Goal: Task Accomplishment & Management: Manage account settings

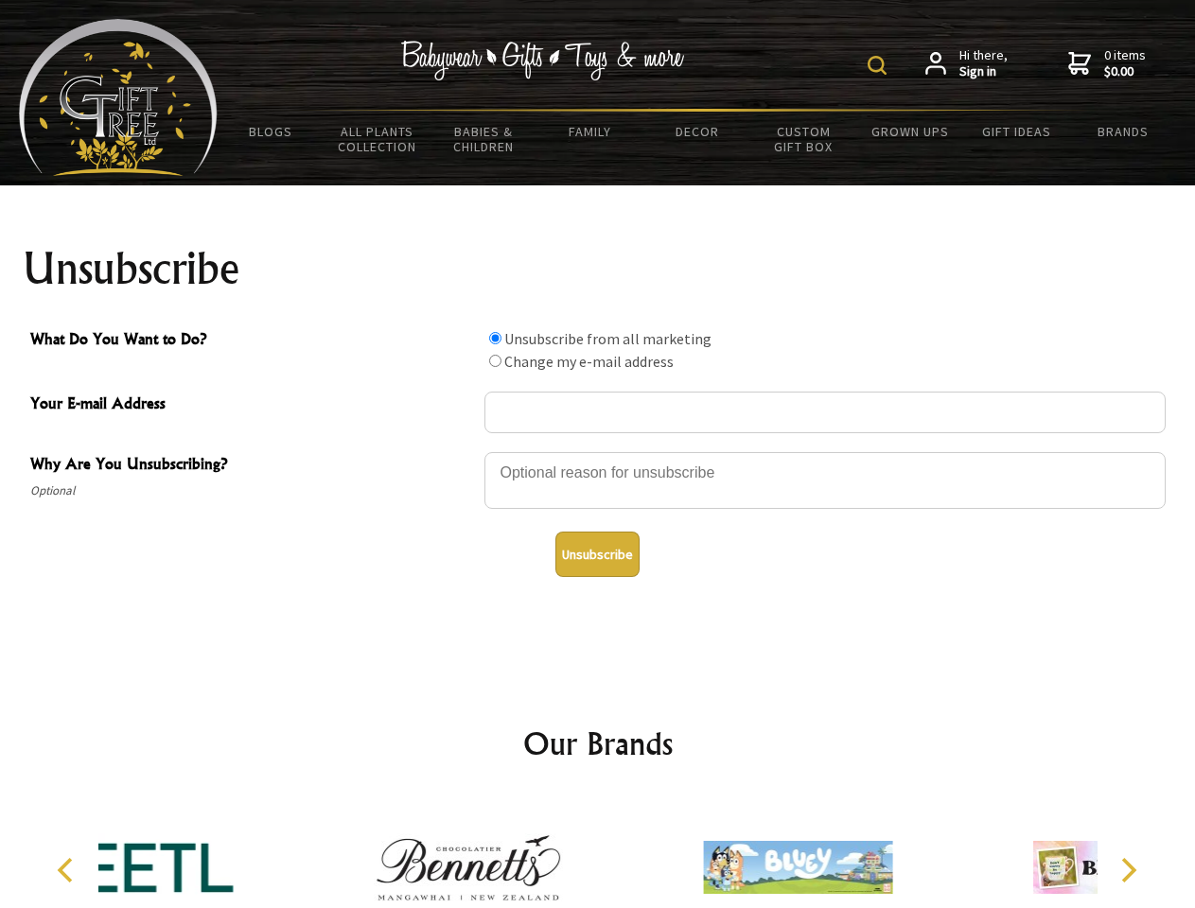
click at [880, 65] on img at bounding box center [876, 65] width 19 height 19
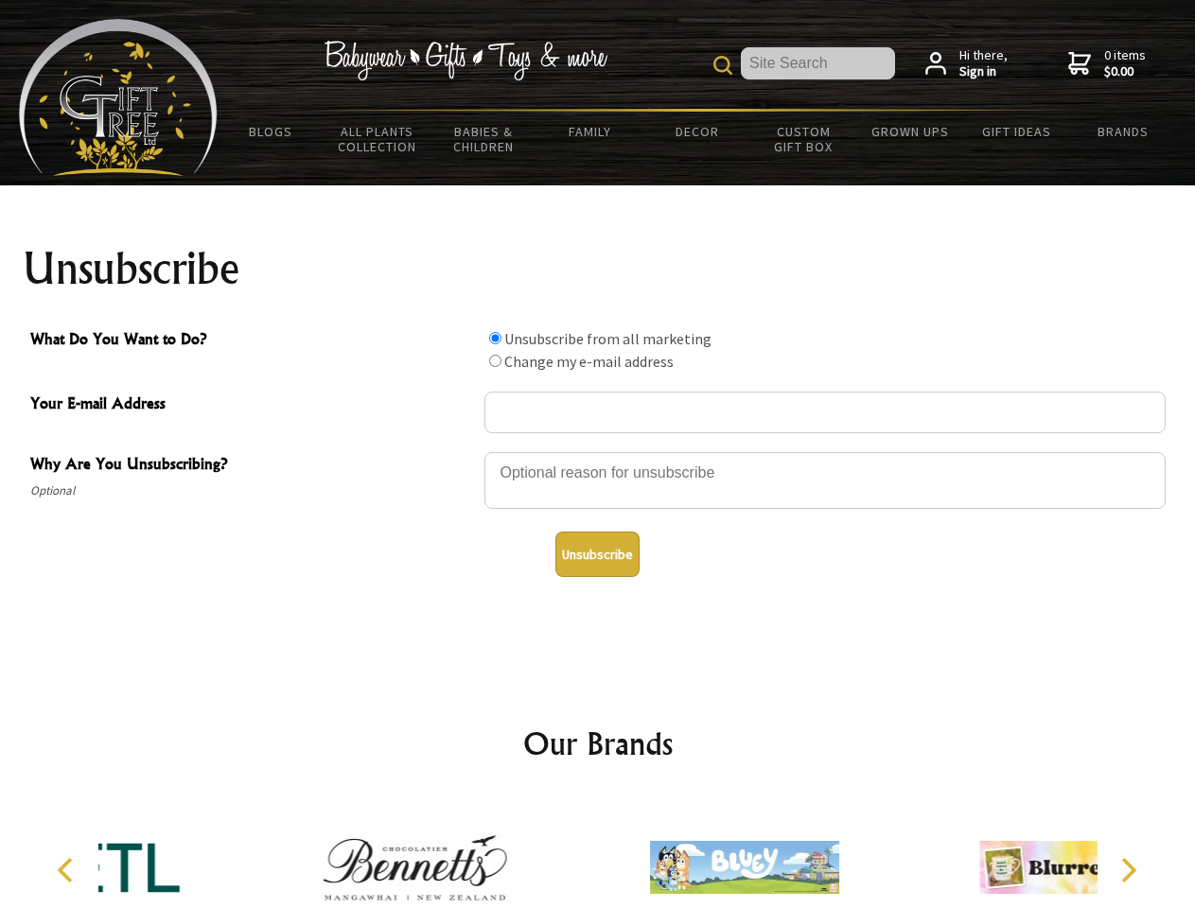
click at [598, 451] on div at bounding box center [824, 483] width 681 height 66
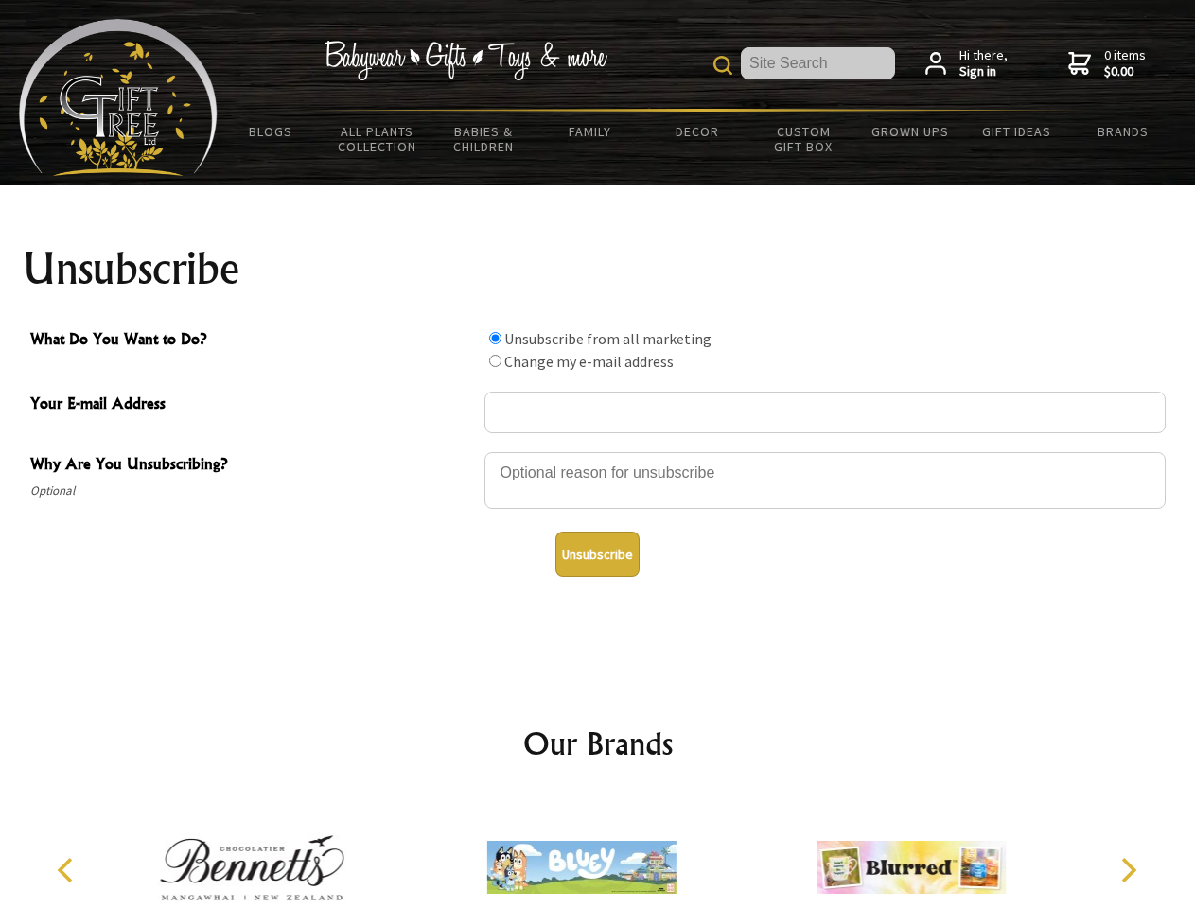
click at [495, 338] on input "What Do You Want to Do?" at bounding box center [495, 338] width 12 height 12
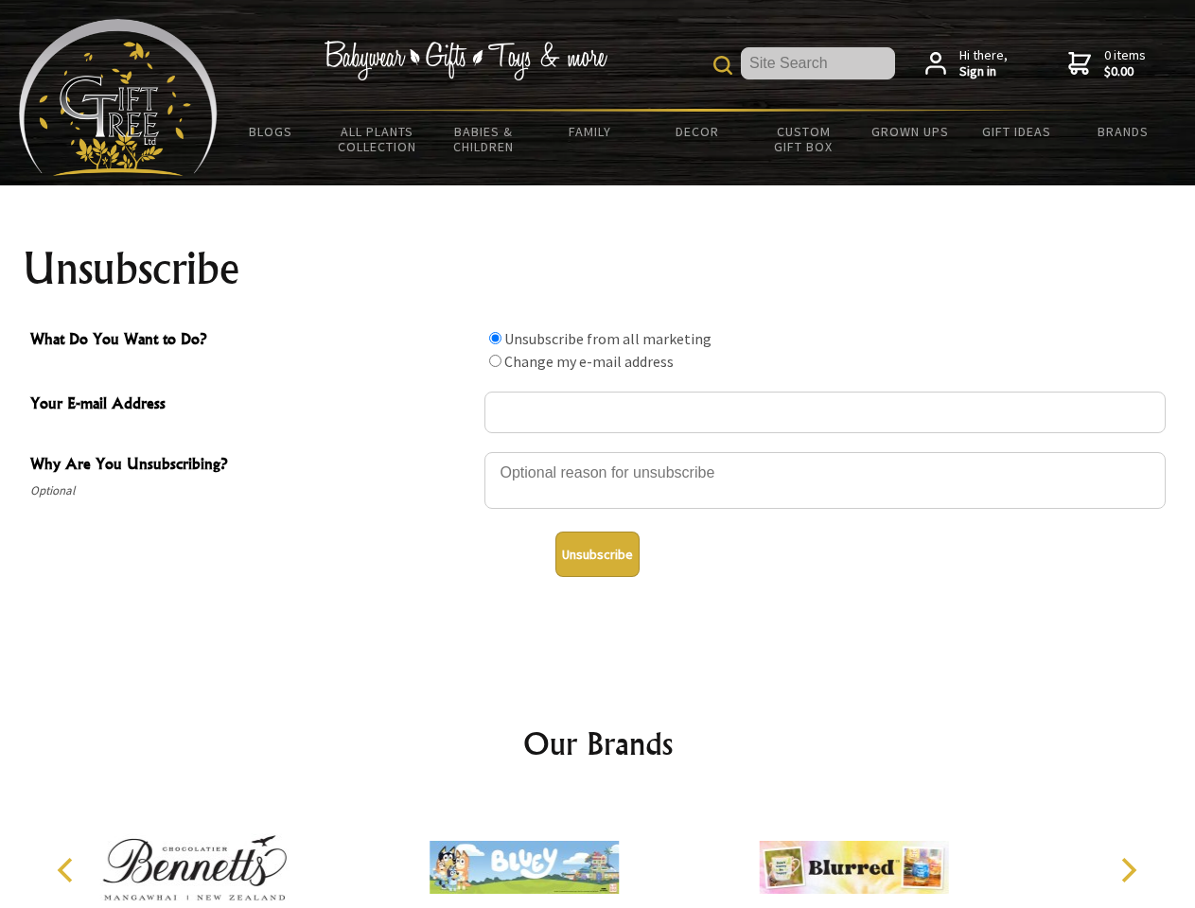
click at [495, 360] on input "What Do You Want to Do?" at bounding box center [495, 361] width 12 height 12
radio input "true"
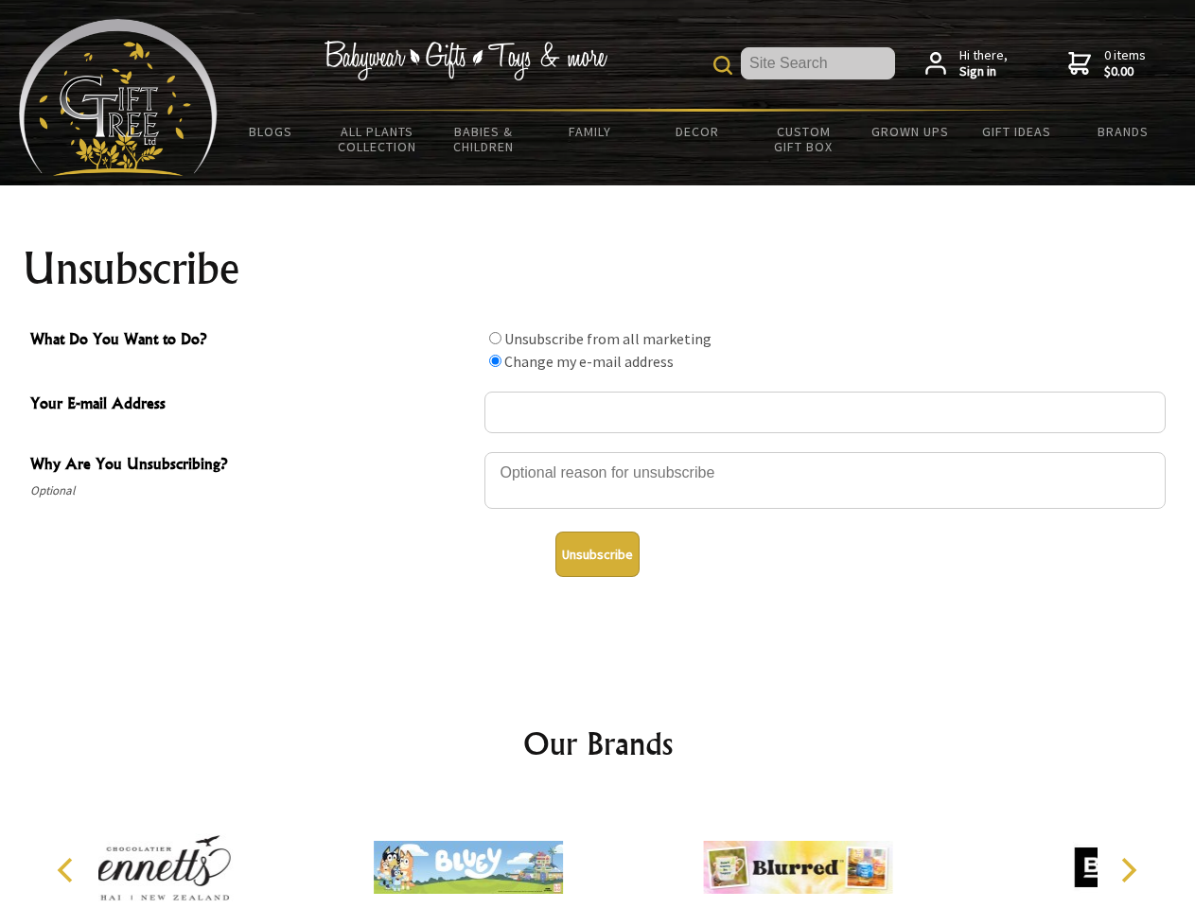
click at [597, 554] on button "Unsubscribe" at bounding box center [597, 554] width 84 height 45
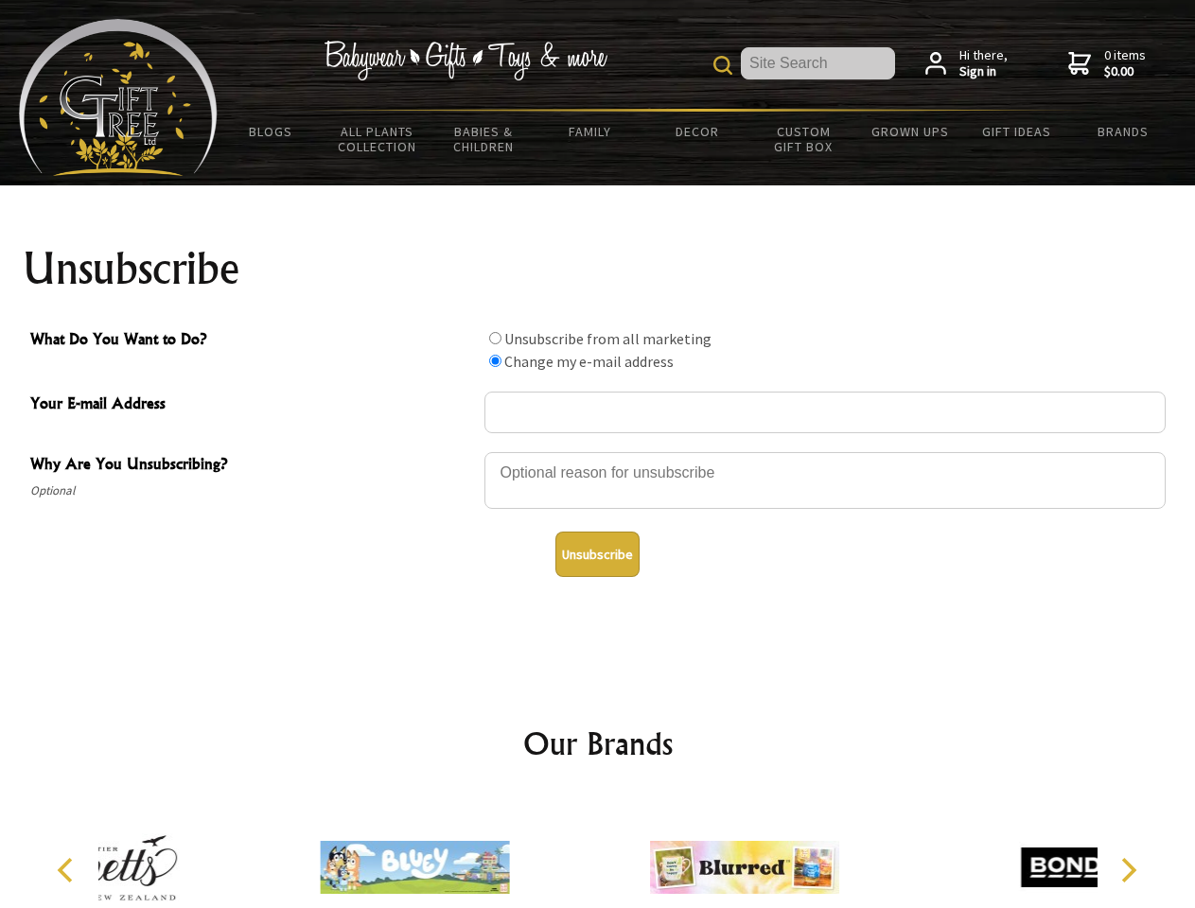
click at [598, 852] on div at bounding box center [744, 870] width 329 height 148
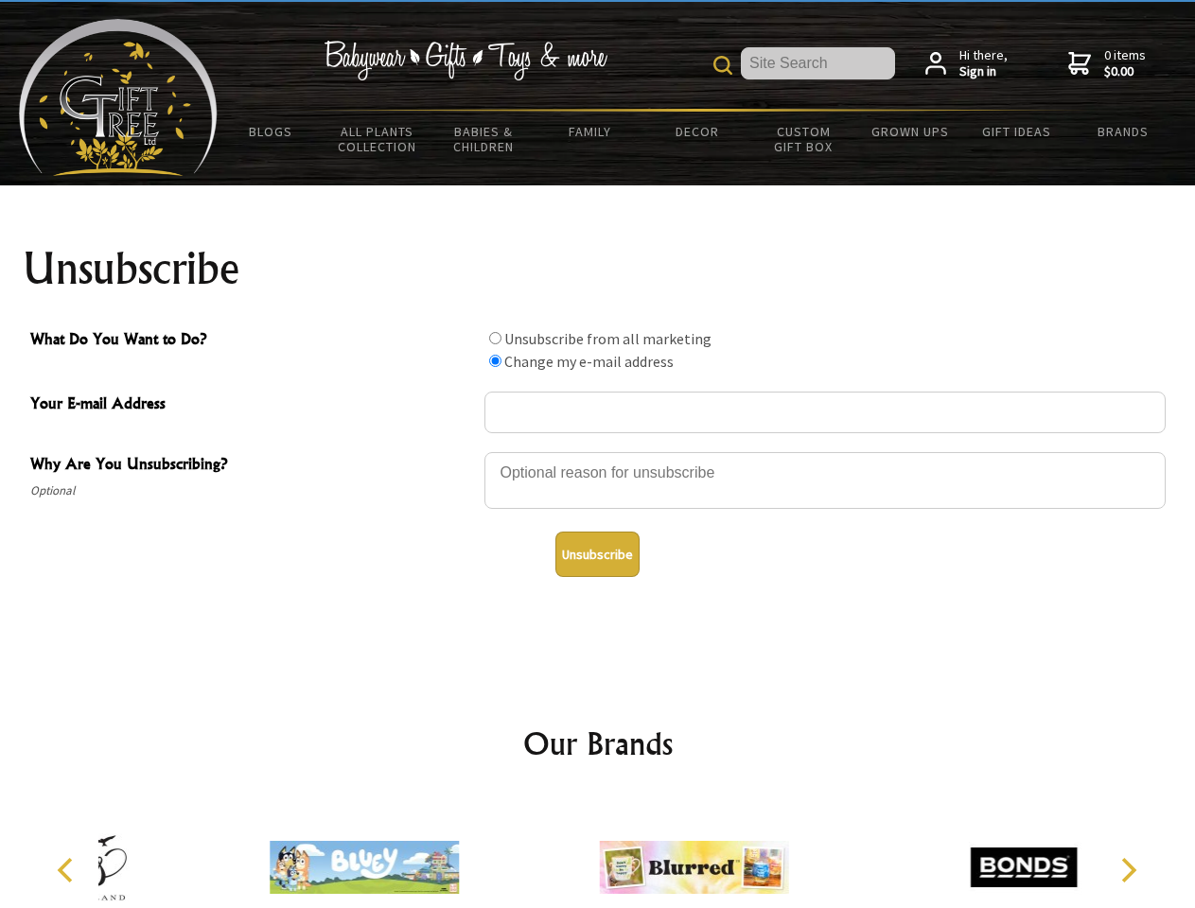
click at [68, 870] on icon "Previous" at bounding box center [67, 870] width 25 height 25
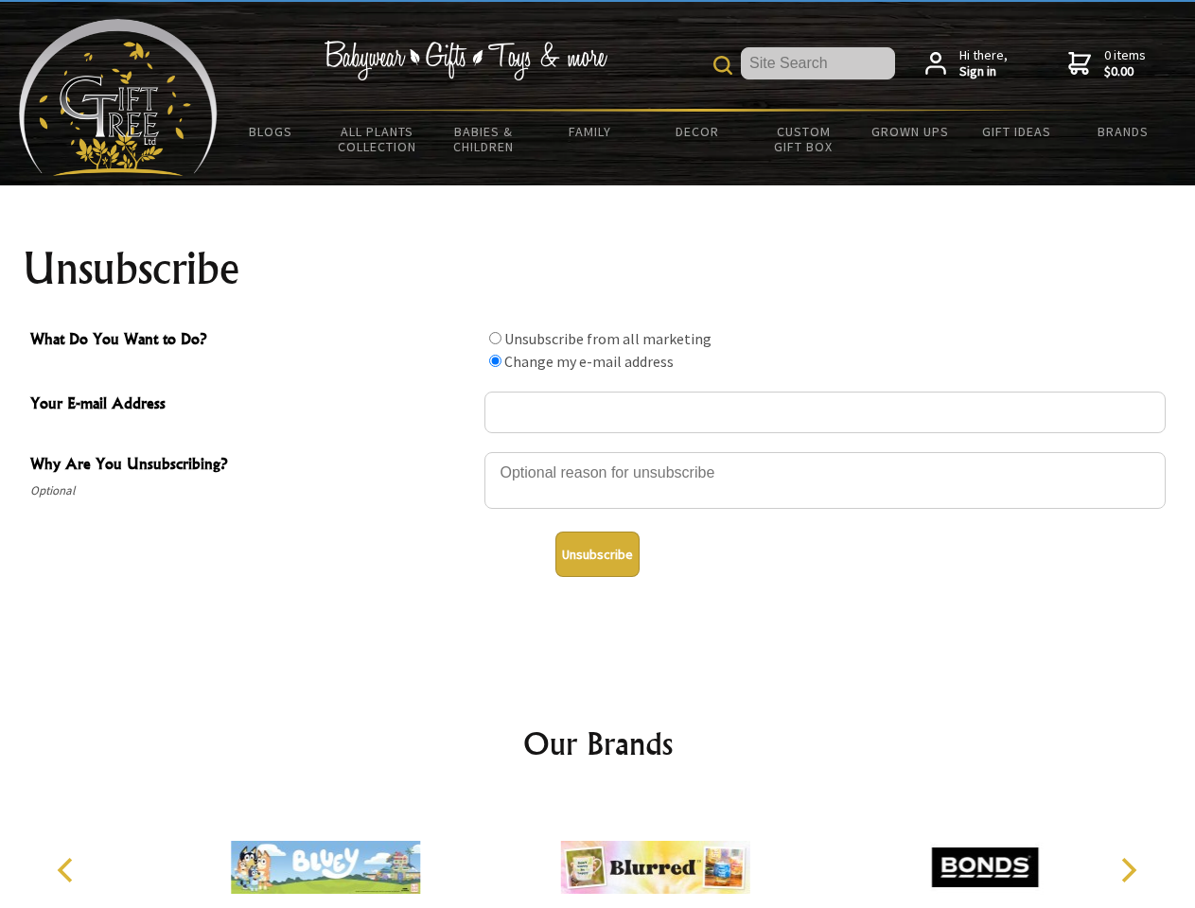
click at [1127, 870] on icon "Next" at bounding box center [1126, 870] width 25 height 25
